Goal: Task Accomplishment & Management: Manage account settings

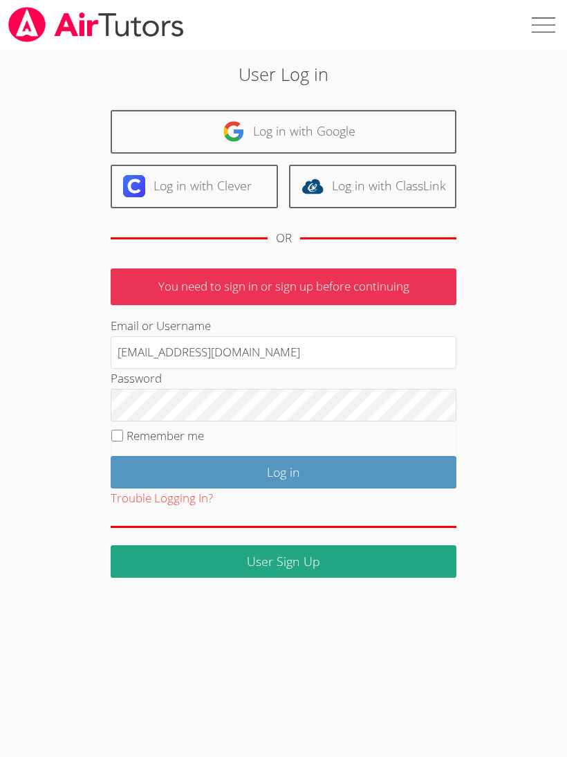
type input "klashe89@gmail.com"
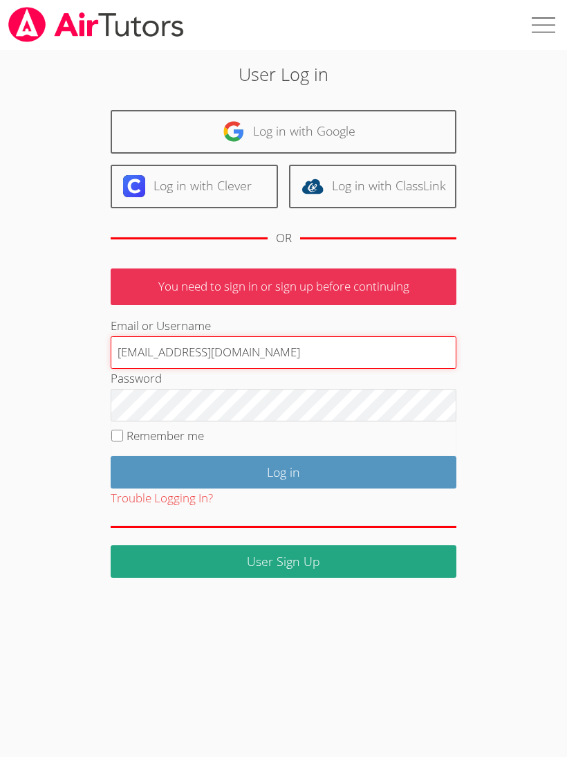
click at [284, 469] on input "Log in" at bounding box center [284, 472] width 346 height 33
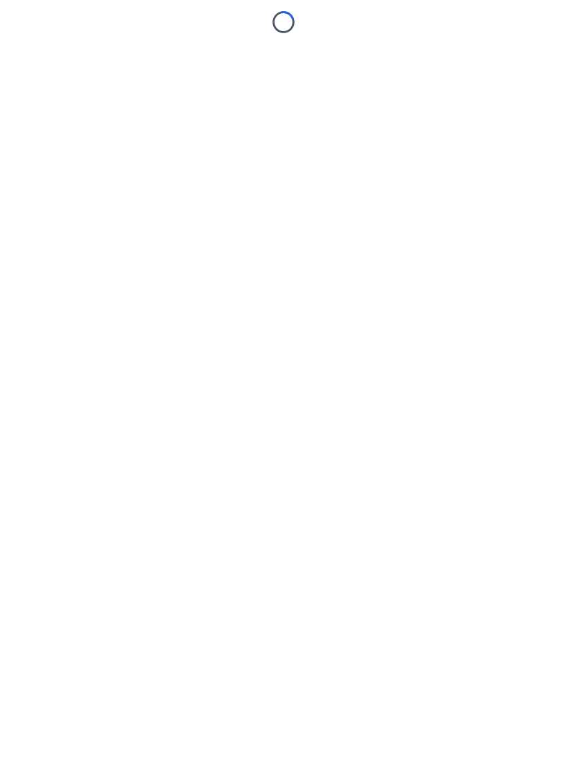
click at [386, 407] on body "Loading..." at bounding box center [283, 378] width 567 height 757
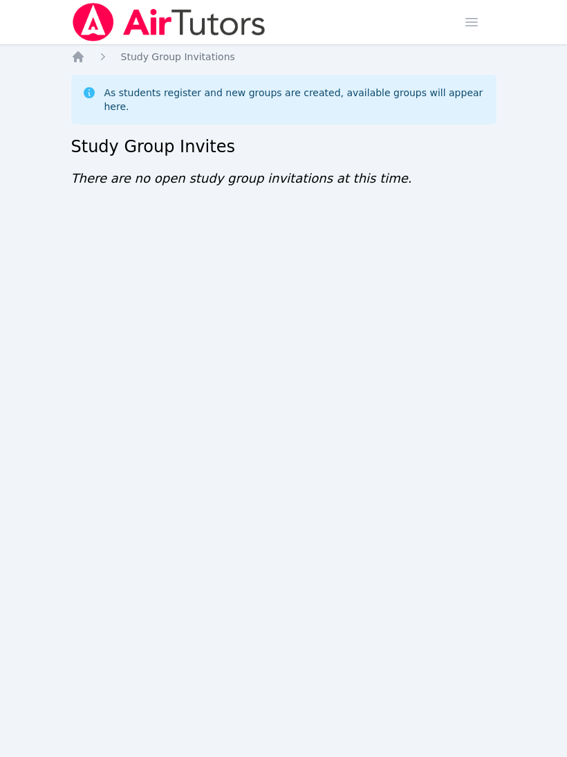
click at [144, 23] on img at bounding box center [169, 22] width 196 height 39
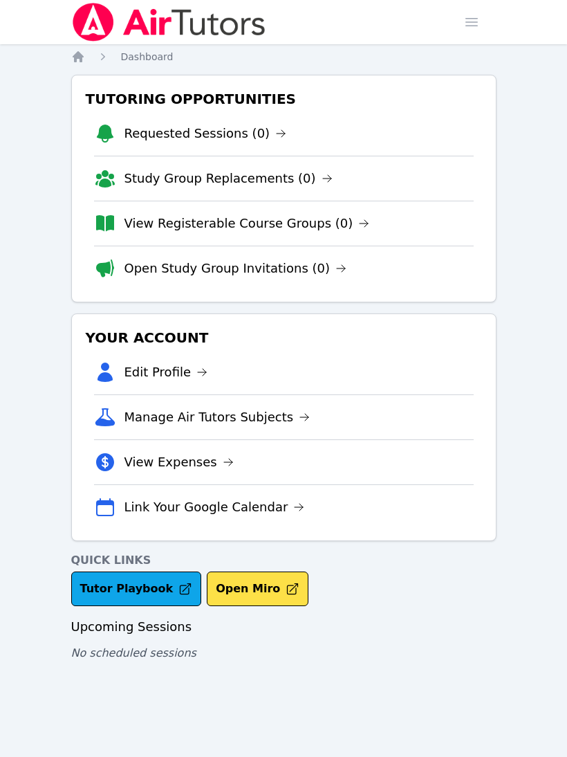
click at [226, 372] on li "Edit Profile" at bounding box center [284, 372] width 380 height 44
click at [186, 376] on link "Edit Profile" at bounding box center [167, 372] width 84 height 19
